Goal: Task Accomplishment & Management: Complete application form

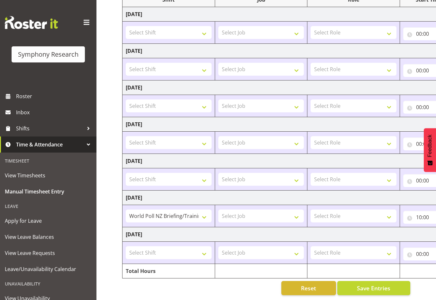
scroll to position [0, 136]
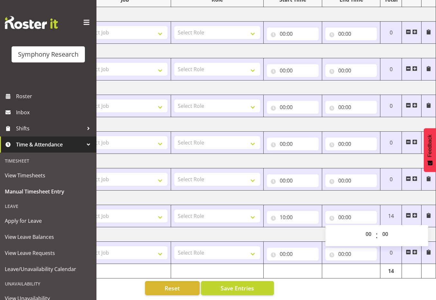
click at [255, 227] on td "[DATE]" at bounding box center [211, 234] width 450 height 14
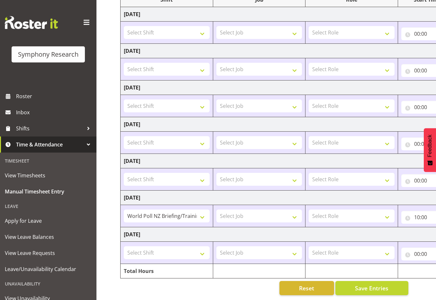
scroll to position [0, 1]
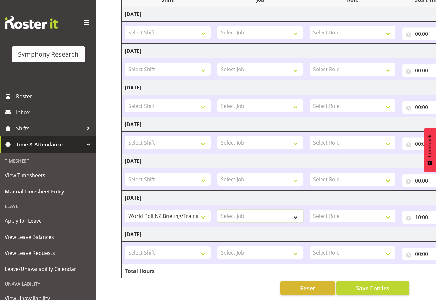
click at [252, 209] on select "Select Job 550060 IF Admin 553492 World Poll Aus Wave 2 Main 2025 553493 World …" at bounding box center [260, 215] width 86 height 13
click at [200, 211] on select "!!Project Briefing (Job to be assigned) !!Weekend Residential (Roster IT Shift …" at bounding box center [168, 215] width 86 height 13
select select "17154"
click at [125, 209] on select "!!Project Briefing (Job to be assigned) !!Weekend Residential (Roster IT Shift …" at bounding box center [168, 215] width 86 height 13
click at [289, 211] on select "Select Job 550060 IF Admin 553492 World Poll Aus Wave 2 Main 2025 553493 World …" at bounding box center [260, 215] width 86 height 13
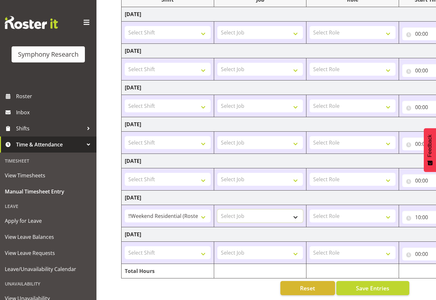
select select "9426"
click at [217, 209] on select "Select Job 550060 IF Admin 553492 World Poll Aus Wave 2 Main 2025 553493 World …" at bounding box center [260, 215] width 86 height 13
click at [343, 212] on select "Select Role Supervisor Interviewing Briefing" at bounding box center [353, 215] width 86 height 13
select select "47"
click at [310, 209] on select "Select Role Supervisor Interviewing Briefing" at bounding box center [353, 215] width 86 height 13
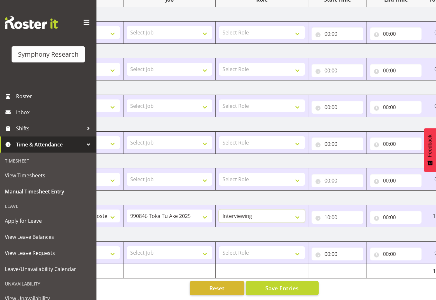
scroll to position [0, 98]
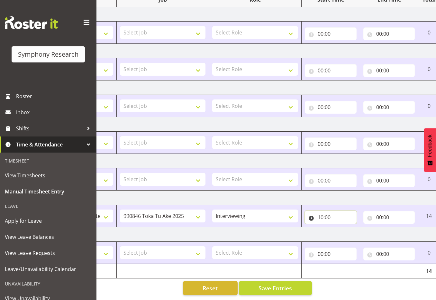
click at [336, 211] on input "10:00" at bounding box center [331, 217] width 52 height 13
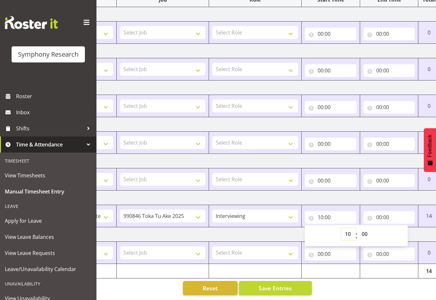
click at [351, 228] on select "00 01 02 03 04 05 06 07 08 09 10 11 12 13 14 15 16 17 18 19 20 21 22 23" at bounding box center [348, 233] width 14 height 13
select select "12"
click at [341, 227] on select "00 01 02 03 04 05 06 07 08 09 10 11 12 13 14 15 16 17 18 19 20 21 22 23" at bounding box center [348, 233] width 14 height 13
type input "12:00"
click at [388, 211] on input "00:00" at bounding box center [389, 217] width 52 height 13
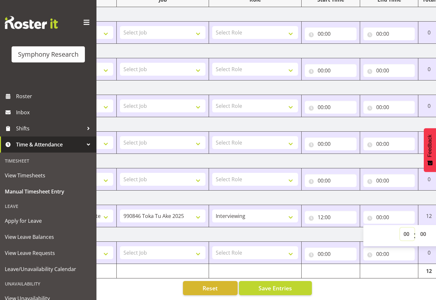
click at [405, 228] on select "00 01 02 03 04 05 06 07 08 09 10 11 12 13 14 15 16 17 18 19 20 21 22 23" at bounding box center [407, 233] width 14 height 13
select select "15"
click at [400, 227] on select "00 01 02 03 04 05 06 07 08 09 10 11 12 13 14 15 16 17 18 19 20 21 22 23" at bounding box center [407, 233] width 14 height 13
type input "15:00"
click at [423, 227] on select "00 01 02 03 04 05 06 07 08 09 10 11 12 13 14 15 16 17 18 19 20 21 22 23 24 25 2…" at bounding box center [424, 233] width 14 height 13
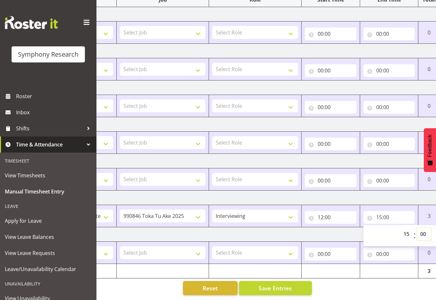
select select "19"
click at [417, 227] on select "00 01 02 03 04 05 06 07 08 09 10 11 12 13 14 15 16 17 18 19 20 21 22 23 24 25 2…" at bounding box center [424, 233] width 14 height 13
type input "15:19"
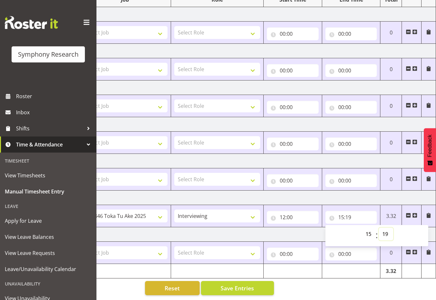
click at [387, 227] on select "00 01 02 03 04 05 06 07 08 09 10 11 12 13 14 15 16 17 18 19 20 21 22 23 24 25 2…" at bounding box center [386, 233] width 14 height 13
select select "4"
click at [379, 227] on select "00 01 02 03 04 05 06 07 08 09 10 11 12 13 14 15 16 17 18 19 20 21 22 23 24 25 2…" at bounding box center [386, 233] width 14 height 13
type input "15:04"
click at [415, 213] on span at bounding box center [414, 215] width 5 height 5
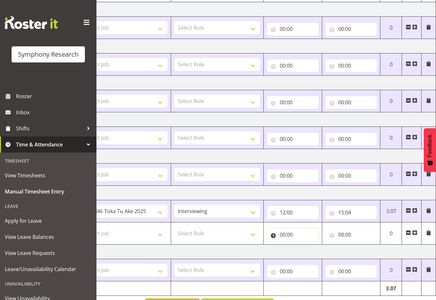
click at [281, 232] on input "00:00" at bounding box center [293, 234] width 52 height 13
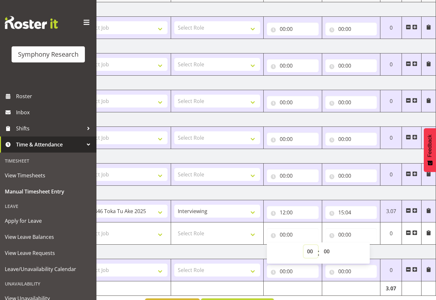
click at [312, 251] on select "00 01 02 03 04 05 06 07 08 09 10 11 12 13 14 15 16 17 18 19 20 21 22 23" at bounding box center [311, 251] width 14 height 13
select select "15"
click at [304, 245] on select "00 01 02 03 04 05 06 07 08 09 10 11 12 13 14 15 16 17 18 19 20 21 22 23" at bounding box center [311, 251] width 14 height 13
type input "15:00"
click at [330, 250] on select "00 01 02 03 04 05 06 07 08 09 10 11 12 13 14 15 16 17 18 19 20 21 22 23 24 25 2…" at bounding box center [327, 251] width 14 height 13
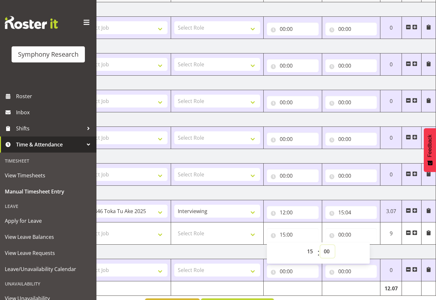
select select "4"
click at [320, 245] on select "00 01 02 03 04 05 06 07 08 09 10 11 12 13 14 15 16 17 18 19 20 21 22 23 24 25 2…" at bounding box center [327, 251] width 14 height 13
type input "15:04"
click at [350, 231] on input "00:00" at bounding box center [351, 234] width 52 height 13
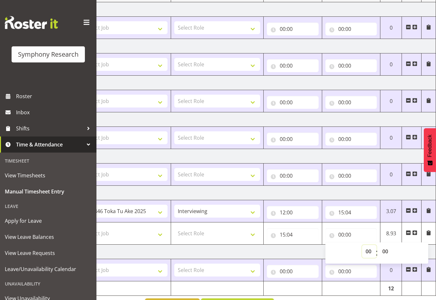
click at [370, 250] on select "00 01 02 03 04 05 06 07 08 09 10 11 12 13 14 15 16 17 18 19 20 21 22 23" at bounding box center [369, 251] width 14 height 13
select select "16"
click at [362, 245] on select "00 01 02 03 04 05 06 07 08 09 10 11 12 13 14 15 16 17 18 19 20 21 22 23" at bounding box center [369, 251] width 14 height 13
type input "16:00"
click at [389, 250] on select "00 01 02 03 04 05 06 07 08 09 10 11 12 13 14 15 16 17 18 19 20 21 22 23 24 25 2…" at bounding box center [386, 251] width 14 height 13
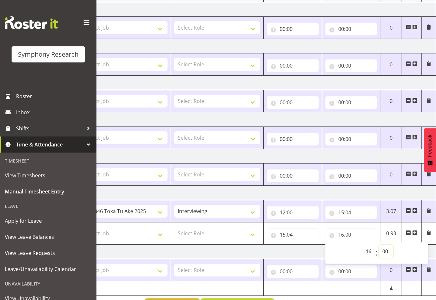
select select "20"
click at [379, 245] on select "00 01 02 03 04 05 06 07 08 09 10 11 12 13 14 15 16 17 18 19 20 21 22 23 24 25 2…" at bounding box center [386, 251] width 14 height 13
type input "16:20"
click at [414, 232] on span at bounding box center [414, 232] width 5 height 5
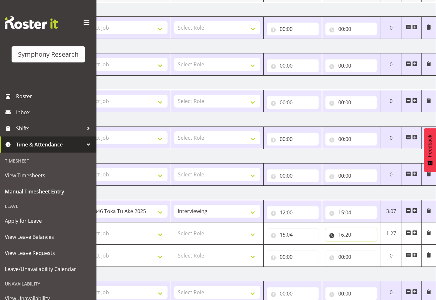
click at [350, 234] on input "16:20" at bounding box center [351, 234] width 52 height 13
click at [389, 251] on select "00 01 02 03 04 05 06 07 08 09 10 11 12 13 14 15 16 17 18 19 20 21 22 23 24 25 2…" at bounding box center [386, 251] width 14 height 13
select select "27"
click at [379, 245] on select "00 01 02 03 04 05 06 07 08 09 10 11 12 13 14 15 16 17 18 19 20 21 22 23 24 25 2…" at bounding box center [386, 251] width 14 height 13
type input "16:27"
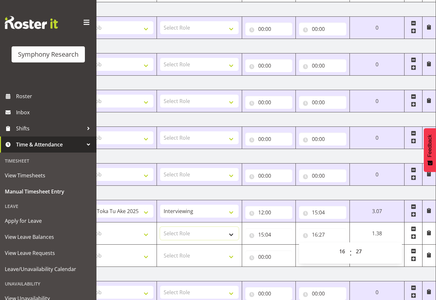
click at [219, 231] on select "Select Role Supervisor Interviewing Briefing" at bounding box center [199, 233] width 78 height 13
click at [160, 227] on select "Select Role Supervisor Interviewing Briefing" at bounding box center [199, 233] width 78 height 13
click at [133, 237] on select "Select Job 550060 IF Admin 553492 World Poll Aus Wave 2 Main 2025 553493 World …" at bounding box center [114, 233] width 78 height 13
click at [197, 236] on select "Supervisor Interviewing Briefing" at bounding box center [199, 233] width 78 height 13
select select "45"
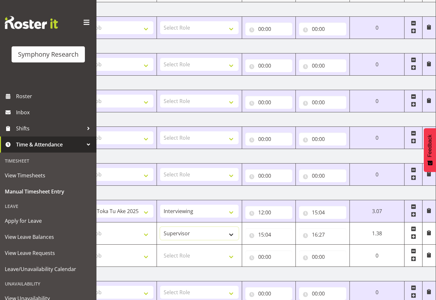
click at [160, 227] on select "Supervisor Interviewing Briefing" at bounding box center [199, 233] width 78 height 13
click at [128, 220] on td "550060 IF Admin 553492 World Poll Aus Wave 2 Main 2025 553493 World Poll NZ Wav…" at bounding box center [113, 211] width 85 height 22
click at [128, 227] on select "Select Job 550060 IF Admin 553492 World Poll Aus Wave 2 Main 2025 553493 World …" at bounding box center [114, 233] width 78 height 13
click at [75, 227] on select "Select Job 550060 IF Admin 553492 World Poll Aus Wave 2 Main 2025 553493 World …" at bounding box center [114, 233] width 78 height 13
click at [138, 234] on select "550060 IF Admin 553492 World Poll Aus Wave 2 Main 2025 553493 World Poll NZ Wav…" at bounding box center [114, 233] width 78 height 13
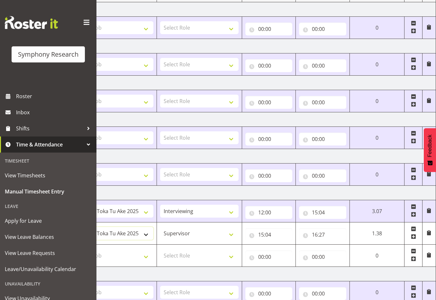
select select "10527"
click at [75, 227] on select "550060 IF Admin 553492 World Poll Aus Wave 2 Main 2025 553493 World Poll NZ Wav…" at bounding box center [114, 233] width 78 height 13
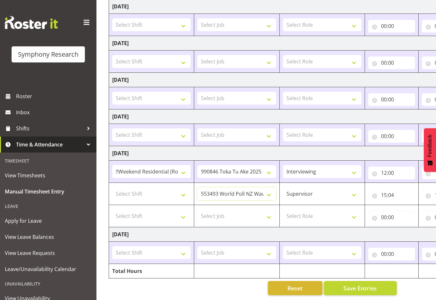
scroll to position [0, 11]
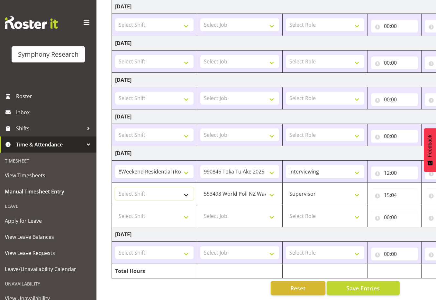
drag, startPoint x: 172, startPoint y: 189, endPoint x: 165, endPoint y: 186, distance: 7.2
click at [172, 189] on select "Select Shift !!Project Briefing (Job to be assigned) !!Weekend Residential (Ros…" at bounding box center [154, 193] width 78 height 13
select select "39995"
click at [115, 187] on select "Select Shift !!Project Briefing (Job to be assigned) !!Weekend Residential (Ros…" at bounding box center [154, 193] width 78 height 13
click at [184, 212] on select "Select Shift !!Project Briefing (Job to be assigned) !!Weekend Residential (Ros…" at bounding box center [154, 215] width 78 height 13
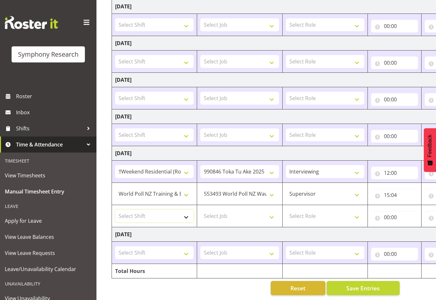
select select "17154"
click at [115, 209] on select "Select Shift !!Project Briefing (Job to be assigned) !!Weekend Residential (Ros…" at bounding box center [154, 215] width 78 height 13
click at [228, 212] on select "Select Job 550060 IF Admin 553492 World Poll Aus Wave 2 Main 2025 553493 World …" at bounding box center [239, 215] width 78 height 13
select select "9426"
click at [200, 209] on select "Select Job 550060 IF Admin 553492 World Poll Aus Wave 2 Main 2025 553493 World …" at bounding box center [239, 215] width 78 height 13
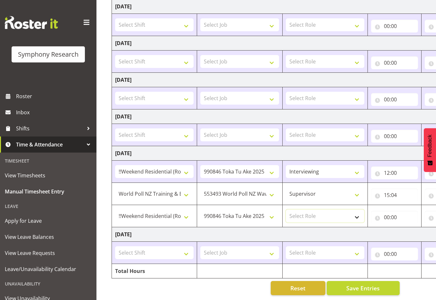
click at [326, 214] on select "Select Role Supervisor Interviewing Briefing" at bounding box center [325, 215] width 78 height 13
select select "47"
click at [286, 209] on select "Select Role Supervisor Interviewing Briefing" at bounding box center [325, 215] width 78 height 13
click at [386, 213] on input "00:00" at bounding box center [394, 217] width 47 height 13
drag, startPoint x: 413, startPoint y: 230, endPoint x: 408, endPoint y: 230, distance: 4.2
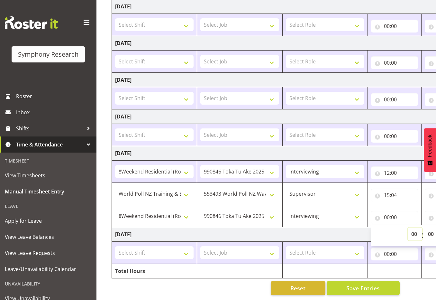
click at [413, 230] on select "00 01 02 03 04 05 06 07 08 09 10 11 12 13 14 15 16 17 18 19 20 21 22 23" at bounding box center [415, 233] width 14 height 13
select select "16"
click at [422, 227] on select "00 01 02 03 04 05 06 07 08 09 10 11 12 13 14 15 16 17 18 19 20 21 22 23" at bounding box center [415, 233] width 14 height 13
type input "16:00"
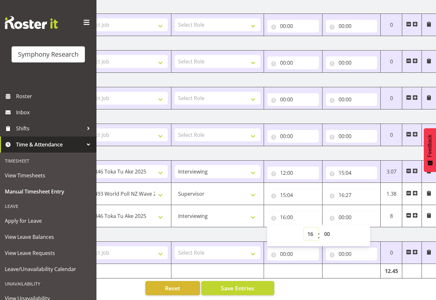
scroll to position [0, 136]
click at [329, 228] on select "00 01 02 03 04 05 06 07 08 09 10 11 12 13 14 15 16 17 18 19 20 21 22 23 24 25 2…" at bounding box center [327, 233] width 14 height 13
select select "30"
click at [320, 227] on select "00 01 02 03 04 05 06 07 08 09 10 11 12 13 14 15 16 17 18 19 20 21 22 23 24 25 2…" at bounding box center [327, 233] width 14 height 13
type input "16:30"
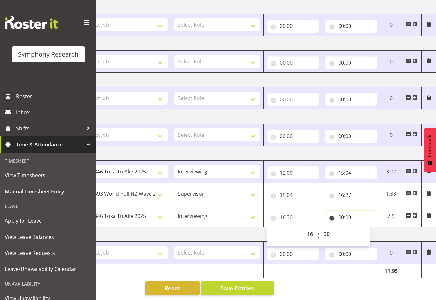
click at [366, 211] on input "00:00" at bounding box center [351, 217] width 52 height 13
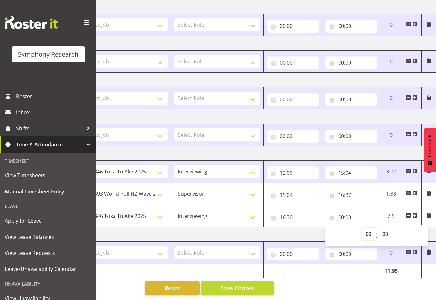
click at [368, 228] on select "00 01 02 03 04 05 06 07 08 09 10 11 12 13 14 15 16 17 18 19 20 21 22 23" at bounding box center [369, 233] width 14 height 13
select select "17"
click at [362, 227] on select "00 01 02 03 04 05 06 07 08 09 10 11 12 13 14 15 16 17 18 19 20 21 22 23" at bounding box center [369, 233] width 14 height 13
type input "17:00"
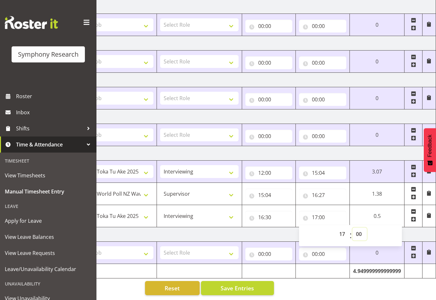
click at [359, 231] on select "00 01 02 03 04 05 06 07 08 09 10 11 12 13 14 15 16 17 18 19 20 21 22 23 24 25 2…" at bounding box center [359, 233] width 14 height 13
select select "30"
click at [352, 227] on select "00 01 02 03 04 05 06 07 08 09 10 11 12 13 14 15 16 17 18 19 20 21 22 23 24 25 2…" at bounding box center [359, 233] width 14 height 13
type input "17:30"
click at [412, 216] on span at bounding box center [413, 218] width 5 height 5
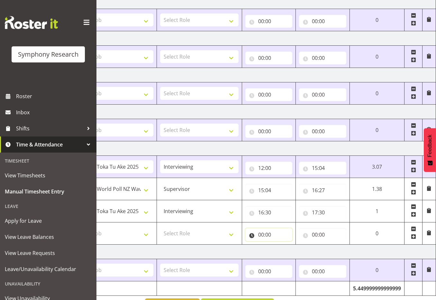
click at [271, 233] on input "00:00" at bounding box center [268, 234] width 47 height 13
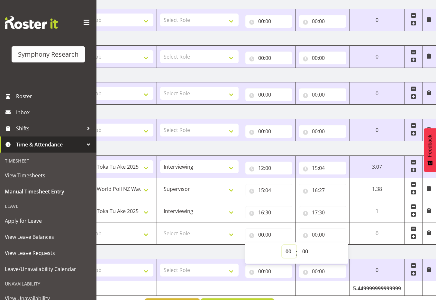
click at [288, 253] on select "00 01 02 03 04 05 06 07 08 09 10 11 12 13 14 15 16 17 18 19 20 21 22 23" at bounding box center [289, 251] width 14 height 13
select select "18"
click at [296, 245] on select "00 01 02 03 04 05 06 07 08 09 10 11 12 13 14 15 16 17 18 19 20 21 22 23" at bounding box center [289, 251] width 14 height 13
type input "18:00"
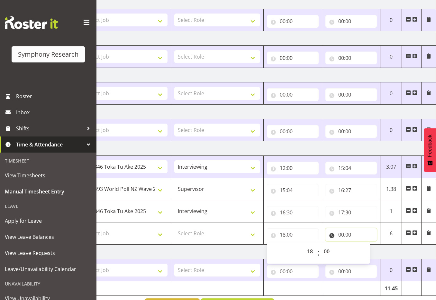
click at [345, 231] on input "00:00" at bounding box center [351, 234] width 52 height 13
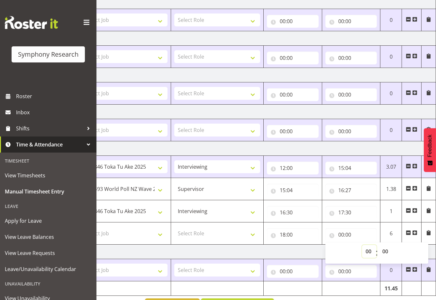
click at [370, 250] on select "00 01 02 03 04 05 06 07 08 09 10 11 12 13 14 15 16 17 18 19 20 21 22 23" at bounding box center [369, 251] width 14 height 13
select select "19"
click at [362, 245] on select "00 01 02 03 04 05 06 07 08 09 10 11 12 13 14 15 16 17 18 19 20 21 22 23" at bounding box center [369, 251] width 14 height 13
type input "19:00"
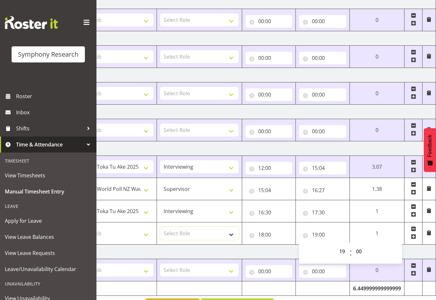
click at [193, 231] on select "Select Role Supervisor Interviewing Briefing" at bounding box center [199, 233] width 78 height 13
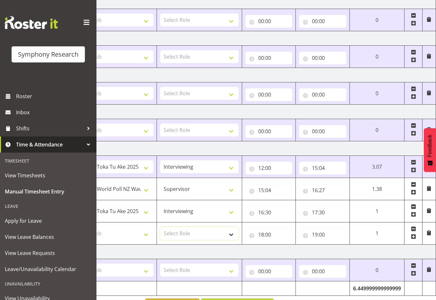
select select "47"
click at [160, 227] on select "Select Role Supervisor Interviewing Briefing" at bounding box center [199, 233] width 78 height 13
click at [124, 233] on select "Select Job 550060 IF Admin 553492 World Poll Aus Wave 2 Main 2025 553493 World …" at bounding box center [114, 233] width 78 height 13
select select "9426"
click at [75, 227] on select "Select Job 550060 IF Admin 553492 World Poll Aus Wave 2 Main 2025 553493 World …" at bounding box center [114, 233] width 78 height 13
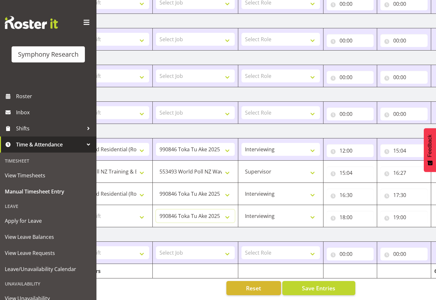
scroll to position [0, 0]
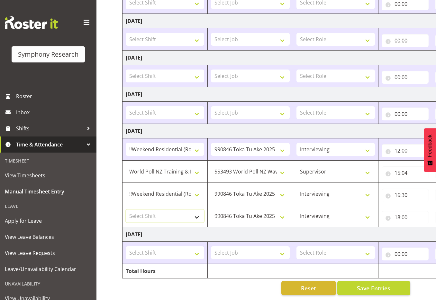
click at [156, 211] on select "Select Shift !!Project Briefing (Job to be assigned) !!Weekend Residential (Ros…" at bounding box center [165, 215] width 78 height 13
select select "17154"
click at [126, 209] on select "Select Shift !!Project Briefing (Job to be assigned) !!Weekend Residential (Ros…" at bounding box center [165, 215] width 78 height 13
click at [198, 248] on select "Select Shift !!Project Briefing (Job to be assigned) !!Weekend Residential (Ros…" at bounding box center [165, 252] width 78 height 13
click at [286, 126] on td "[DATE]" at bounding box center [348, 131] width 450 height 14
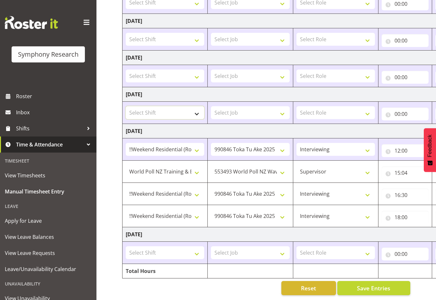
click at [149, 106] on select "Select Shift !!Project Briefing (Job to be assigned) !!Weekend Residential (Ros…" at bounding box center [165, 112] width 78 height 13
select select "245"
click at [126, 106] on select "Select Shift !!Project Briefing (Job to be assigned) !!Weekend Residential (Ros…" at bounding box center [165, 112] width 78 height 13
click at [237, 115] on td "Select Job 550060 IF Admin 553492 World Poll Aus Wave 2 Main 2025 553493 World …" at bounding box center [250, 113] width 85 height 22
click at [240, 111] on select "Select Job 550060 IF Admin 553492 World Poll Aus Wave 2 Main 2025 553493 World …" at bounding box center [250, 112] width 78 height 13
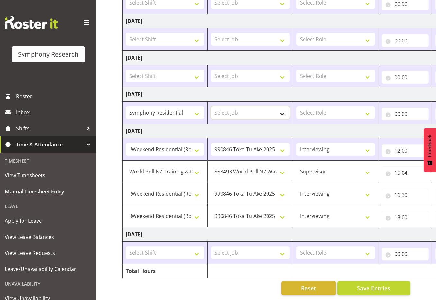
select select "9426"
click at [211, 106] on select "Select Job 550060 IF Admin 553492 World Poll Aus Wave 2 Main 2025 553493 World …" at bounding box center [250, 112] width 78 height 13
click at [335, 106] on select "Select Role Supervisor Interviewing Briefing" at bounding box center [335, 112] width 78 height 13
select select "47"
click at [296, 106] on select "Select Role Supervisor Interviewing Briefing" at bounding box center [335, 112] width 78 height 13
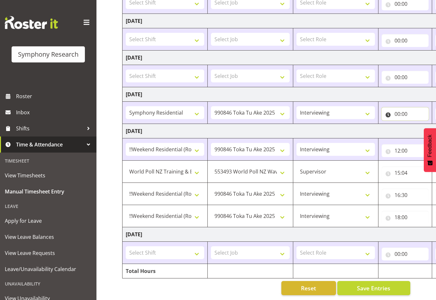
click at [393, 112] on input "00:00" at bounding box center [405, 113] width 47 height 13
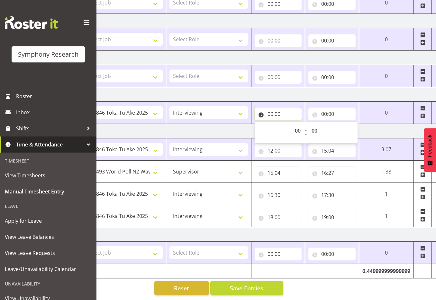
scroll to position [0, 135]
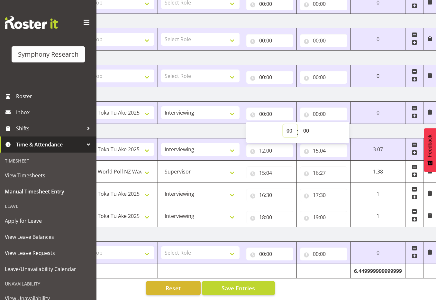
click at [290, 125] on select "00 01 02 03 04 05 06 07 08 09 10 11 12 13 14 15 16 17 18 19 20 21 22 23" at bounding box center [290, 130] width 14 height 13
select select "17"
click at [297, 124] on select "00 01 02 03 04 05 06 07 08 09 10 11 12 13 14 15 16 17 18 19 20 21 22 23" at bounding box center [290, 130] width 14 height 13
type input "17:00"
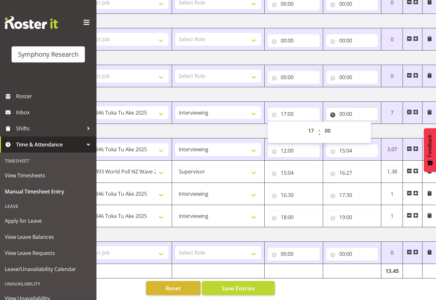
click at [348, 107] on input "00:00" at bounding box center [352, 113] width 52 height 13
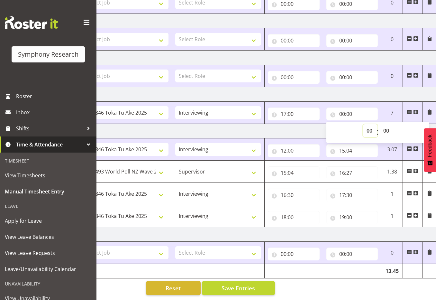
click at [368, 128] on select "00 01 02 03 04 05 06 07 08 09 10 11 12 13 14 15 16 17 18 19 20 21 22 23" at bounding box center [370, 130] width 14 height 13
select select "21"
click at [363, 124] on select "00 01 02 03 04 05 06 07 08 09 10 11 12 13 14 15 16 17 18 19 20 21 22 23" at bounding box center [370, 130] width 14 height 13
type input "21:00"
click at [280, 124] on td "[DATE]" at bounding box center [212, 131] width 450 height 14
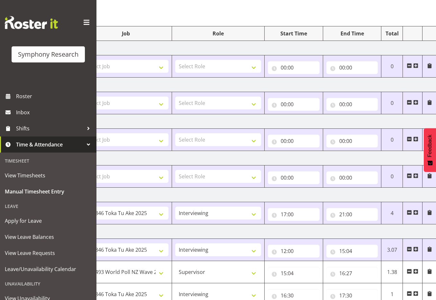
scroll to position [43, 0]
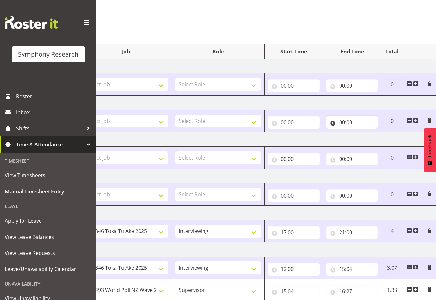
click at [350, 121] on input "00:00" at bounding box center [352, 122] width 52 height 13
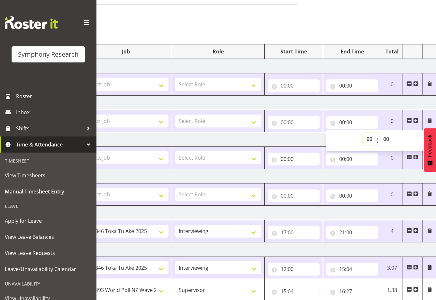
click at [370, 138] on select "00 01 02 03 04 05 06 07 08 09 10 11 12 13 14 15 16 17 18 19 20 21 22 23" at bounding box center [370, 138] width 14 height 13
select select "21"
click at [363, 132] on select "00 01 02 03 04 05 06 07 08 09 10 11 12 13 14 15 16 17 18 19 20 21 22 23" at bounding box center [370, 138] width 14 height 13
type input "21:00"
click at [298, 122] on input "00:00" at bounding box center [294, 122] width 52 height 13
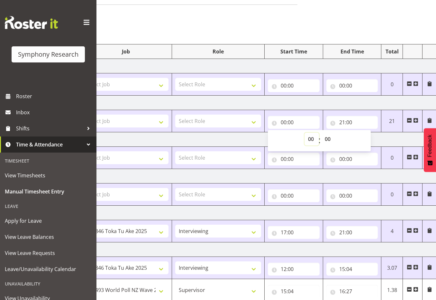
click at [311, 141] on select "00 01 02 03 04 05 06 07 08 09 10 11 12 13 14 15 16 17 18 19 20 21 22 23" at bounding box center [311, 138] width 14 height 13
select select "18"
click at [304, 132] on select "00 01 02 03 04 05 06 07 08 09 10 11 12 13 14 15 16 17 18 19 20 21 22 23" at bounding box center [311, 138] width 14 height 13
type input "18:00"
click at [234, 121] on select "Select Role Supervisor Interviewing Briefing" at bounding box center [218, 120] width 86 height 13
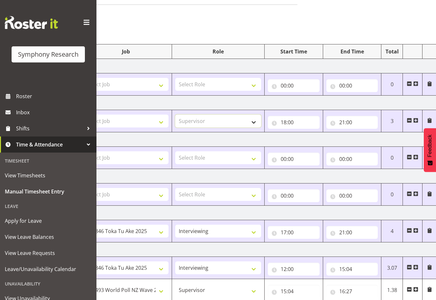
click at [175, 114] on select "Select Role Supervisor Interviewing Briefing" at bounding box center [218, 120] width 86 height 13
click at [229, 120] on select "Supervisor Interviewing Briefing" at bounding box center [218, 120] width 86 height 13
select select "47"
click at [175, 114] on select "Supervisor Interviewing Briefing" at bounding box center [218, 120] width 86 height 13
click at [153, 121] on select "Select Job 550060 IF Admin 553492 World Poll Aus Wave 2 Main 2025 553493 World …" at bounding box center [126, 120] width 86 height 13
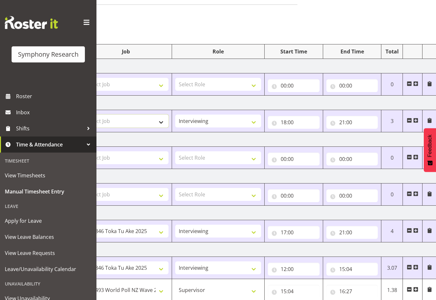
select select "10239"
click at [83, 114] on select "Select Job 550060 IF Admin 553492 World Poll Aus Wave 2 Main 2025 553493 World …" at bounding box center [126, 120] width 86 height 13
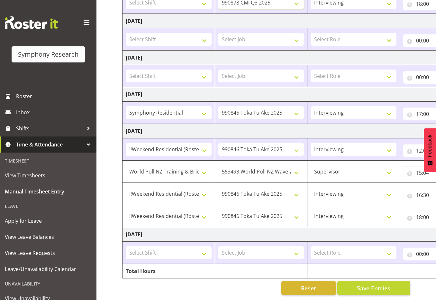
scroll to position [134, 0]
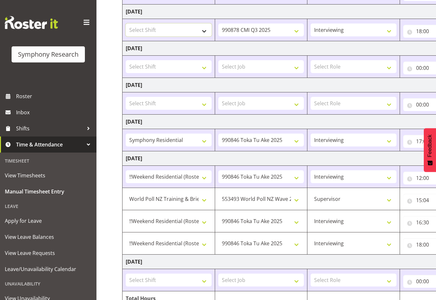
drag, startPoint x: 189, startPoint y: 31, endPoint x: 186, endPoint y: 28, distance: 4.1
click at [189, 31] on select "Select Shift !!Project Briefing (Job to be assigned) !!Weekend Residential (Ros…" at bounding box center [169, 29] width 86 height 13
select select "48116"
click at [126, 23] on select "Select Shift !!Project Briefing (Job to be assigned) !!Weekend Residential (Ros…" at bounding box center [169, 29] width 86 height 13
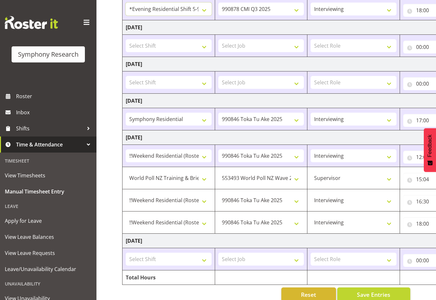
scroll to position [166, 0]
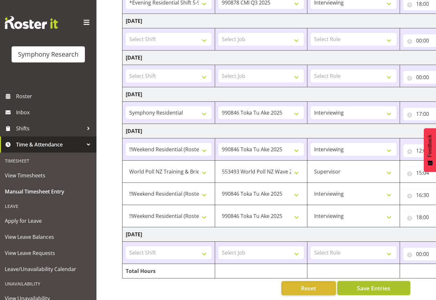
click at [371, 287] on span "Save Entries" at bounding box center [373, 288] width 33 height 8
select select "39995"
select select "10527"
select select "45"
type input "15:04"
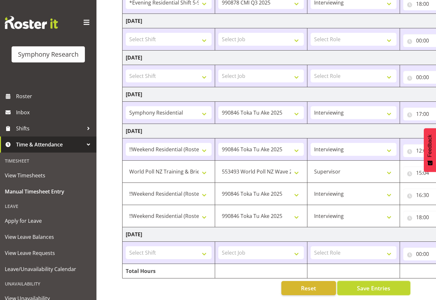
type input "16:27"
select select "17154"
select select "9426"
select select "47"
type input "16:30"
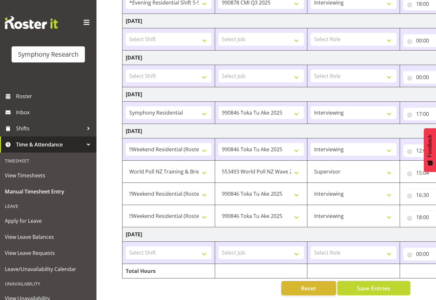
type input "17:30"
type input "18:00"
type input "19:00"
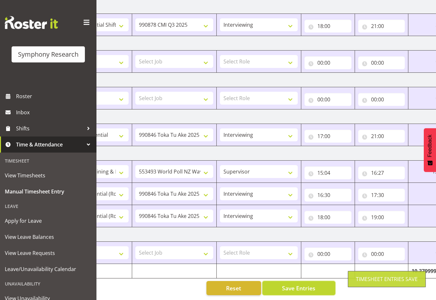
scroll to position [0, 0]
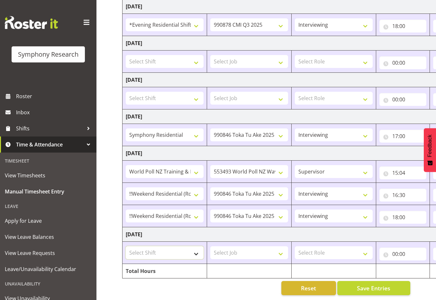
click at [196, 248] on select "Select Shift !!Project Briefing (Job to be assigned) !!Weekend Residential (Ros…" at bounding box center [165, 252] width 78 height 13
select select "41319"
click at [126, 246] on select "Select Shift !!Project Briefing (Job to be assigned) !!Weekend Residential (Ros…" at bounding box center [165, 252] width 78 height 13
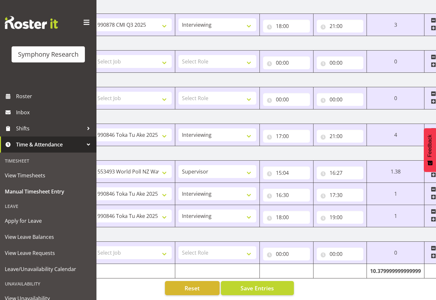
scroll to position [0, 136]
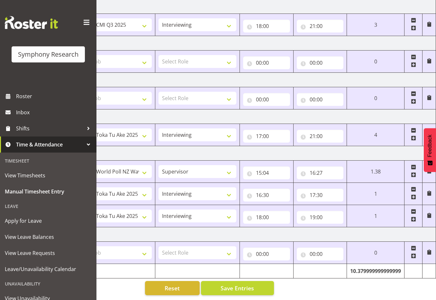
click at [415, 211] on td at bounding box center [413, 216] width 18 height 22
click at [415, 216] on span at bounding box center [413, 218] width 5 height 5
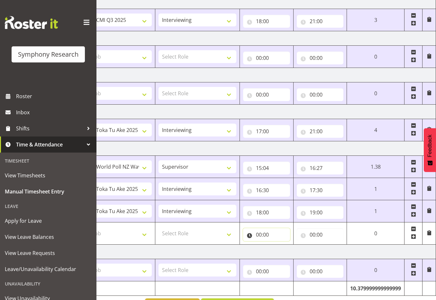
click at [261, 230] on input "00:00" at bounding box center [266, 234] width 47 height 13
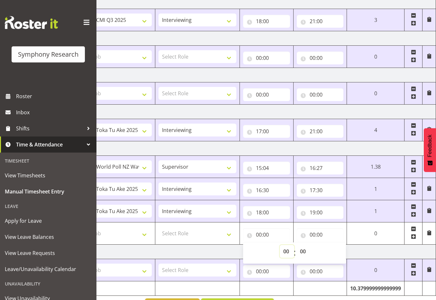
click at [286, 250] on select "00 01 02 03 04 05 06 07 08 09 10 11 12 13 14 15 16 17 18 19 20 21 22 23" at bounding box center [287, 251] width 14 height 13
select select "12"
click at [294, 245] on select "00 01 02 03 04 05 06 07 08 09 10 11 12 13 14 15 16 17 18 19 20 21 22 23" at bounding box center [287, 251] width 14 height 13
type input "12:00"
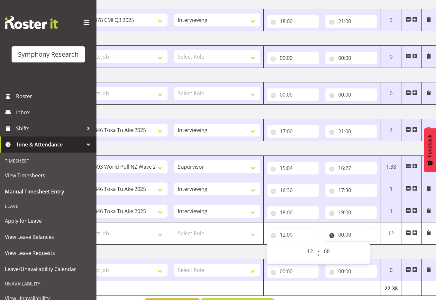
click at [350, 232] on input "00:00" at bounding box center [351, 234] width 52 height 13
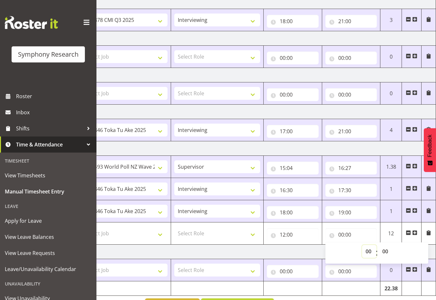
click at [366, 251] on select "00 01 02 03 04 05 06 07 08 09 10 11 12 13 14 15 16 17 18 19 20 21 22 23" at bounding box center [369, 251] width 14 height 13
select select "15"
click at [362, 245] on select "00 01 02 03 04 05 06 07 08 09 10 11 12 13 14 15 16 17 18 19 20 21 22 23" at bounding box center [369, 251] width 14 height 13
type input "15:00"
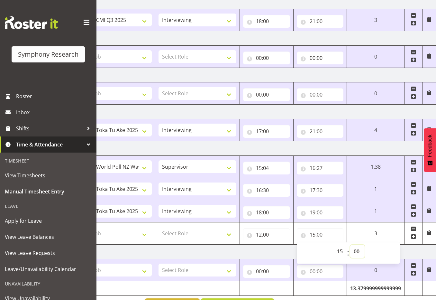
click at [357, 248] on select "00 01 02 03 04 05 06 07 08 09 10 11 12 13 14 15 16 17 18 19 20 21 22 23 24 25 2…" at bounding box center [357, 251] width 14 height 13
select select "4"
click at [365, 245] on select "00 01 02 03 04 05 06 07 08 09 10 11 12 13 14 15 16 17 18 19 20 21 22 23 24 25 2…" at bounding box center [357, 251] width 14 height 13
type input "15:04"
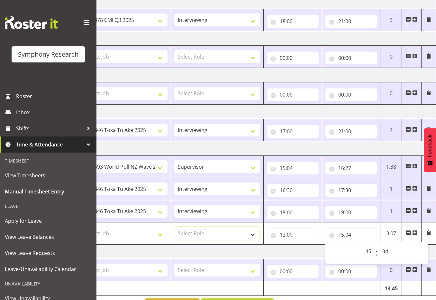
click at [201, 235] on select "Select Role Supervisor Interviewing Briefing" at bounding box center [217, 233] width 86 height 13
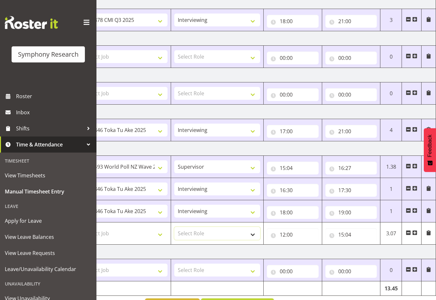
select select "47"
click at [174, 227] on select "Select Role Supervisor Interviewing Briefing" at bounding box center [217, 233] width 86 height 13
click at [157, 236] on select "Select Job 550060 IF Admin 553492 World Poll Aus Wave 2 Main 2025 553493 World …" at bounding box center [125, 233] width 86 height 13
select select "9426"
click at [82, 227] on select "Select Job 550060 IF Admin 553492 World Poll Aus Wave 2 Main 2025 553493 World …" at bounding box center [125, 233] width 86 height 13
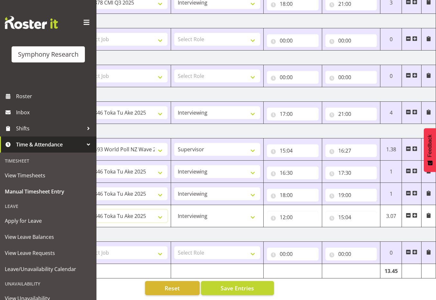
scroll to position [0, 0]
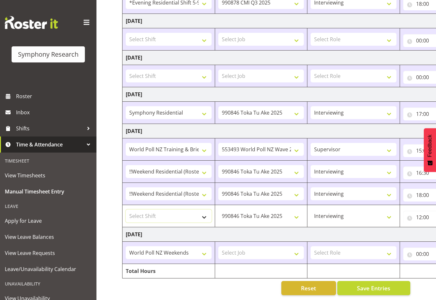
click at [165, 211] on select "Select Shift !!Project Briefing (Job to be assigned) !!Weekend Residential (Ros…" at bounding box center [169, 215] width 86 height 13
select select "17154"
click at [126, 209] on select "Select Shift !!Project Briefing (Job to be assigned) !!Weekend Residential (Ros…" at bounding box center [169, 215] width 86 height 13
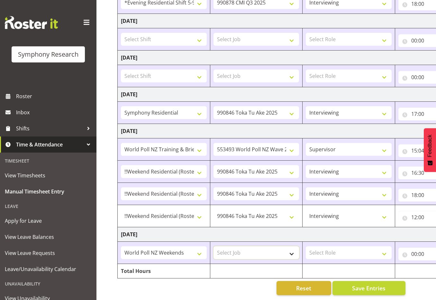
click at [253, 246] on select "Select Job 550060 IF Admin 553492 World Poll Aus Wave 2 Main 2025 553493 World …" at bounding box center [257, 252] width 86 height 13
select select "9636"
click at [214, 246] on select "Select Job 550060 IF Admin 553492 World Poll Aus Wave 2 Main 2025 553493 World …" at bounding box center [257, 252] width 86 height 13
click at [325, 248] on select "Select Role Supervisor Interviewing Briefing" at bounding box center [349, 252] width 86 height 13
select select "47"
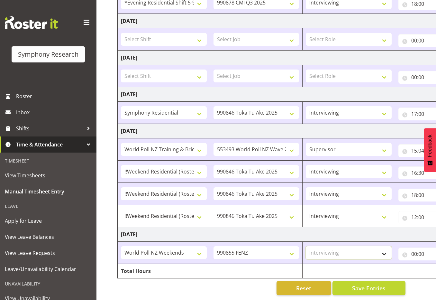
click at [306, 246] on select "Select Role Supervisor Interviewing Briefing" at bounding box center [349, 252] width 86 height 13
click at [423, 251] on input "00:00" at bounding box center [424, 253] width 52 height 13
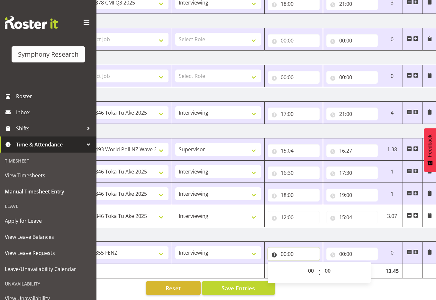
scroll to position [0, 136]
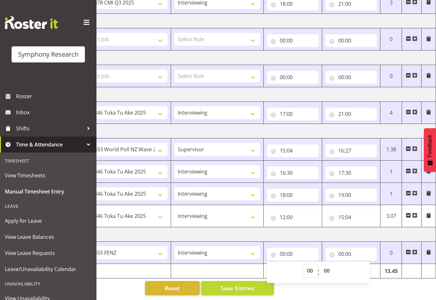
click at [309, 264] on select "00 01 02 03 04 05 06 07 08 09 10 11 12 13 14 15 16 17 18 19 20 21 22 23" at bounding box center [311, 270] width 14 height 13
select select "12"
click at [304, 264] on select "00 01 02 03 04 05 06 07 08 09 10 11 12 13 14 15 16 17 18 19 20 21 22 23" at bounding box center [311, 270] width 14 height 13
type input "12:00"
click at [351, 247] on input "00:00" at bounding box center [351, 253] width 52 height 13
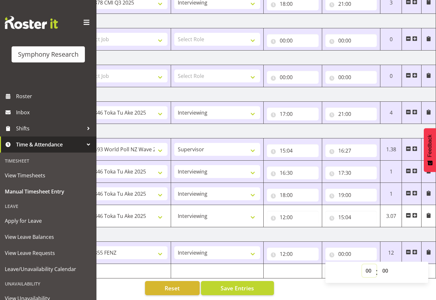
click at [369, 267] on select "00 01 02 03 04 05 06 07 08 09 10 11 12 13 14 15 16 17 18 19 20 21 22 23" at bounding box center [369, 270] width 14 height 13
select select "16"
click at [362, 264] on select "00 01 02 03 04 05 06 07 08 09 10 11 12 13 14 15 16 17 18 19 20 21 22 23" at bounding box center [369, 270] width 14 height 13
type input "16:00"
click at [237, 284] on span "Save Entries" at bounding box center [237, 288] width 33 height 8
